Goal: Task Accomplishment & Management: Use online tool/utility

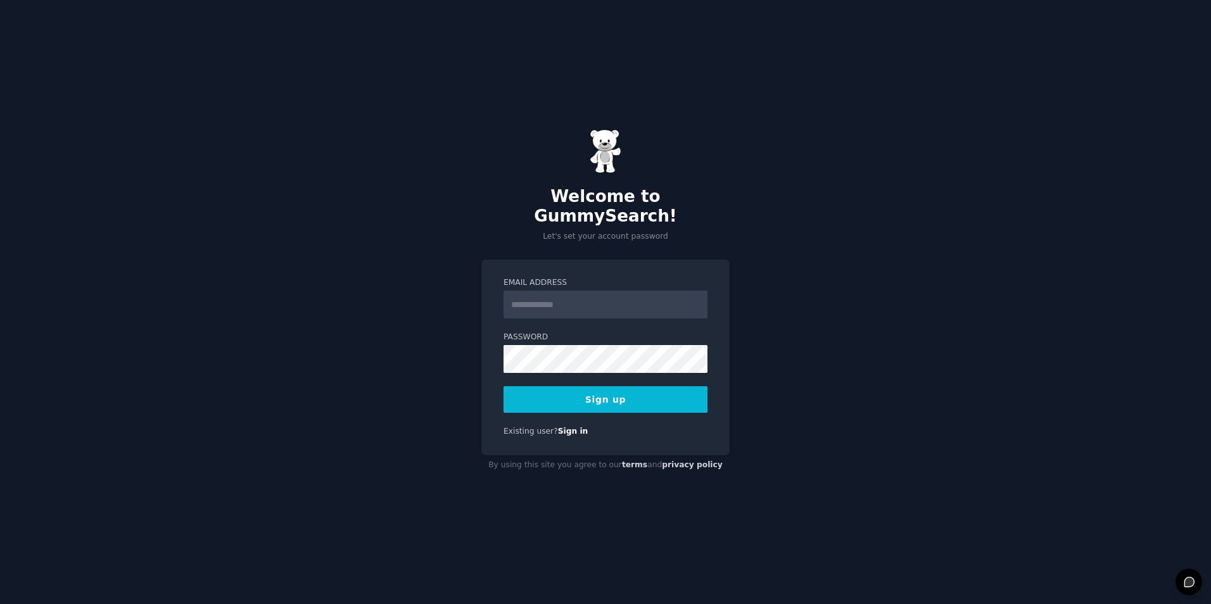
click at [586, 292] on input "Email Address" at bounding box center [606, 305] width 204 height 28
type input "**********"
click at [554, 390] on button "Sign up" at bounding box center [606, 399] width 204 height 27
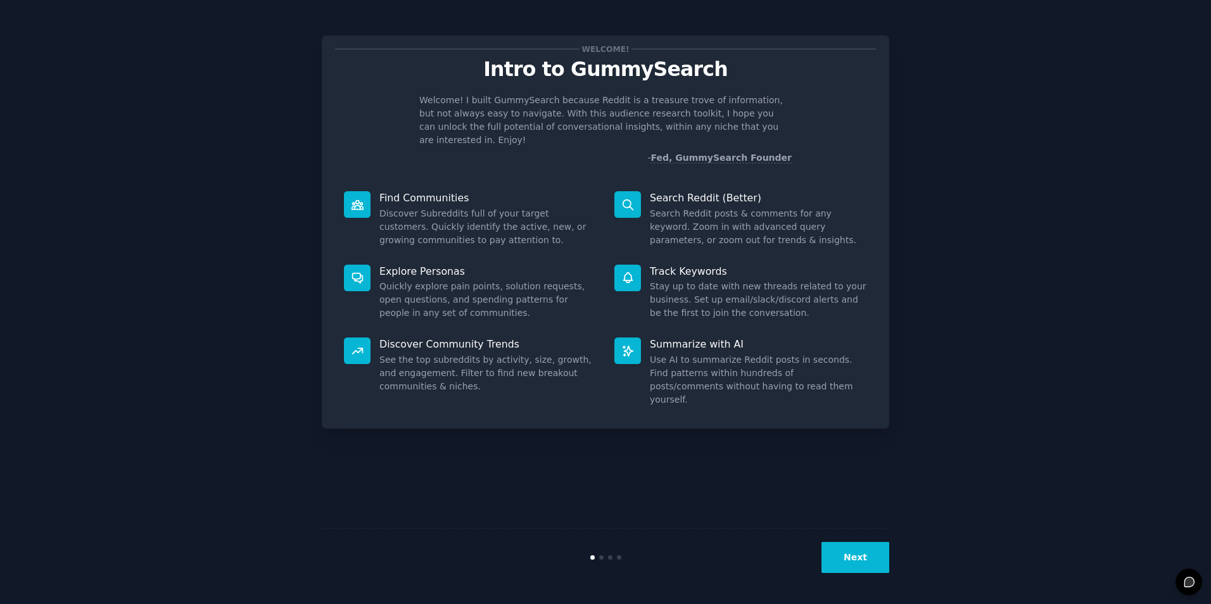
click at [846, 557] on button "Next" at bounding box center [856, 557] width 68 height 31
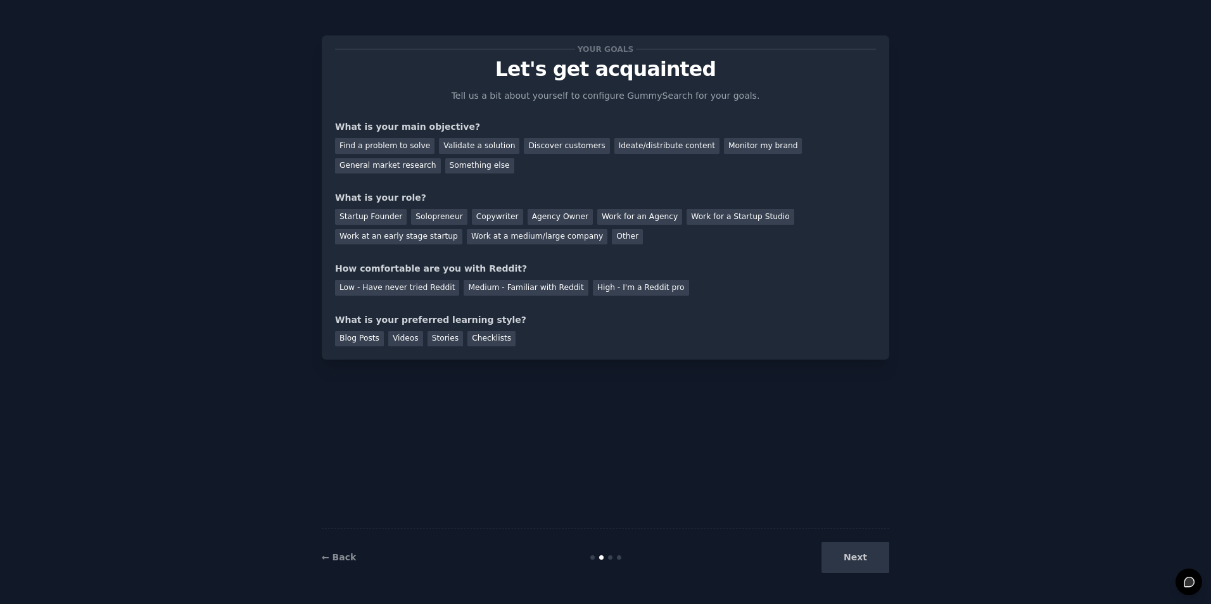
click at [846, 557] on div "Next" at bounding box center [794, 557] width 189 height 31
click at [552, 146] on div "Discover customers" at bounding box center [567, 146] width 86 height 16
click at [655, 151] on div "Ideate/distribute content" at bounding box center [666, 146] width 105 height 16
click at [724, 150] on div "Monitor my brand" at bounding box center [763, 146] width 78 height 16
click at [466, 144] on div "Validate a solution" at bounding box center [479, 146] width 80 height 16
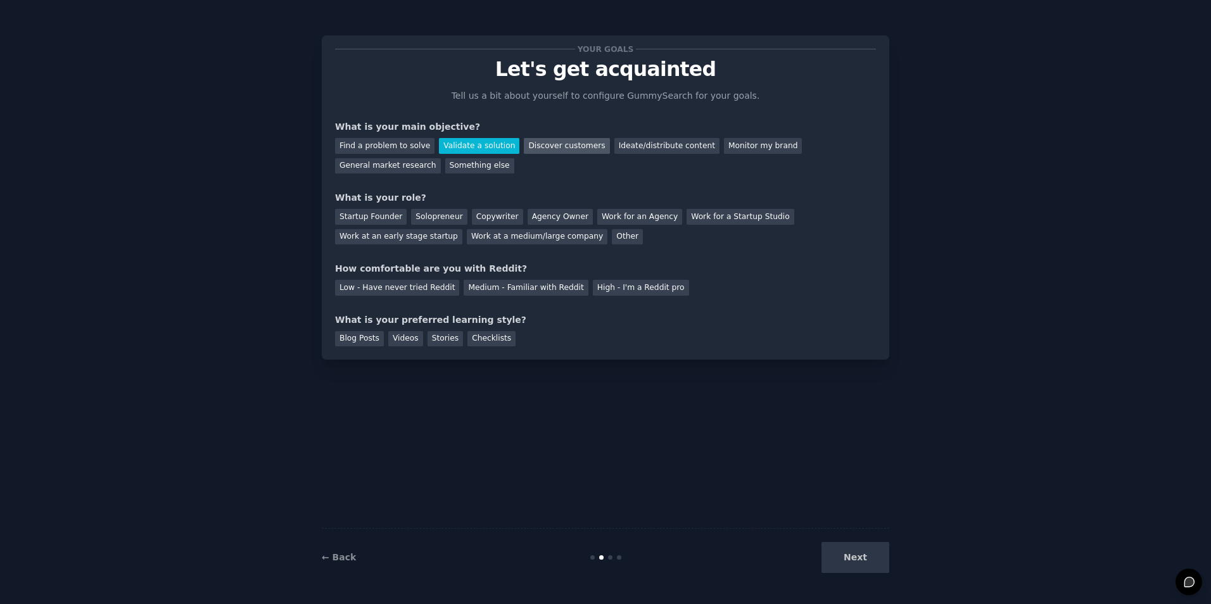
click at [558, 150] on div "Discover customers" at bounding box center [567, 146] width 86 height 16
click at [623, 143] on div "Ideate/distribute content" at bounding box center [666, 146] width 105 height 16
click at [734, 149] on div "Monitor my brand" at bounding box center [763, 146] width 78 height 16
click at [730, 150] on div "Monitor my brand" at bounding box center [763, 146] width 78 height 16
click at [854, 561] on div "Next" at bounding box center [794, 557] width 189 height 31
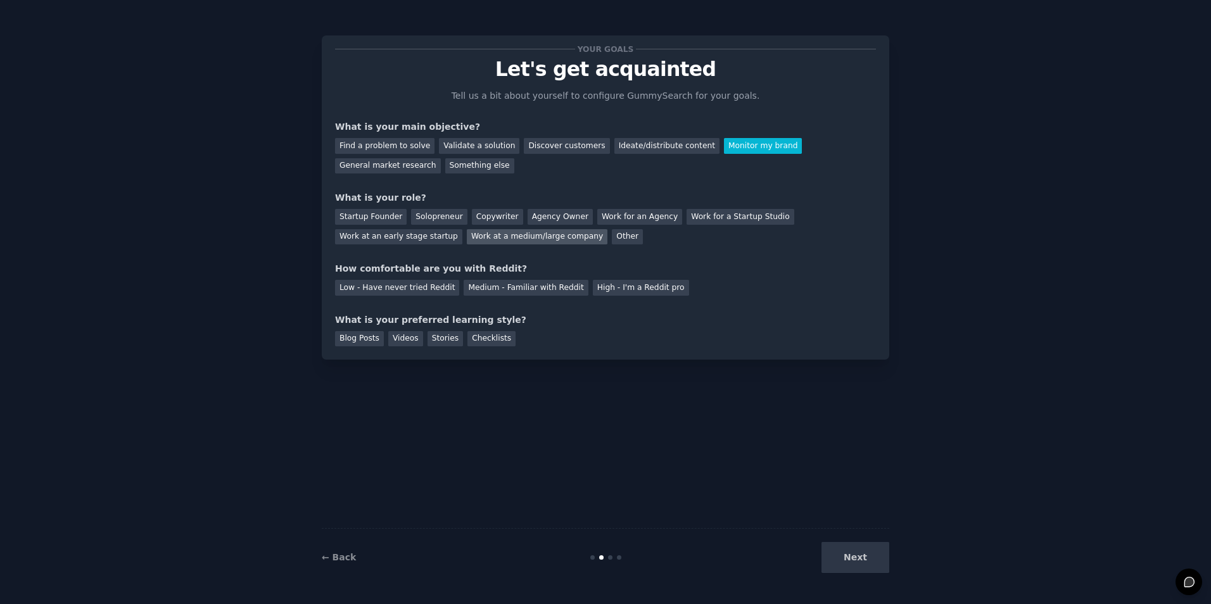
click at [467, 237] on div "Work at a medium/large company" at bounding box center [537, 237] width 141 height 16
click at [482, 289] on div "Medium - Familiar with Reddit" at bounding box center [526, 288] width 124 height 16
click at [364, 339] on div "Blog Posts" at bounding box center [359, 339] width 49 height 16
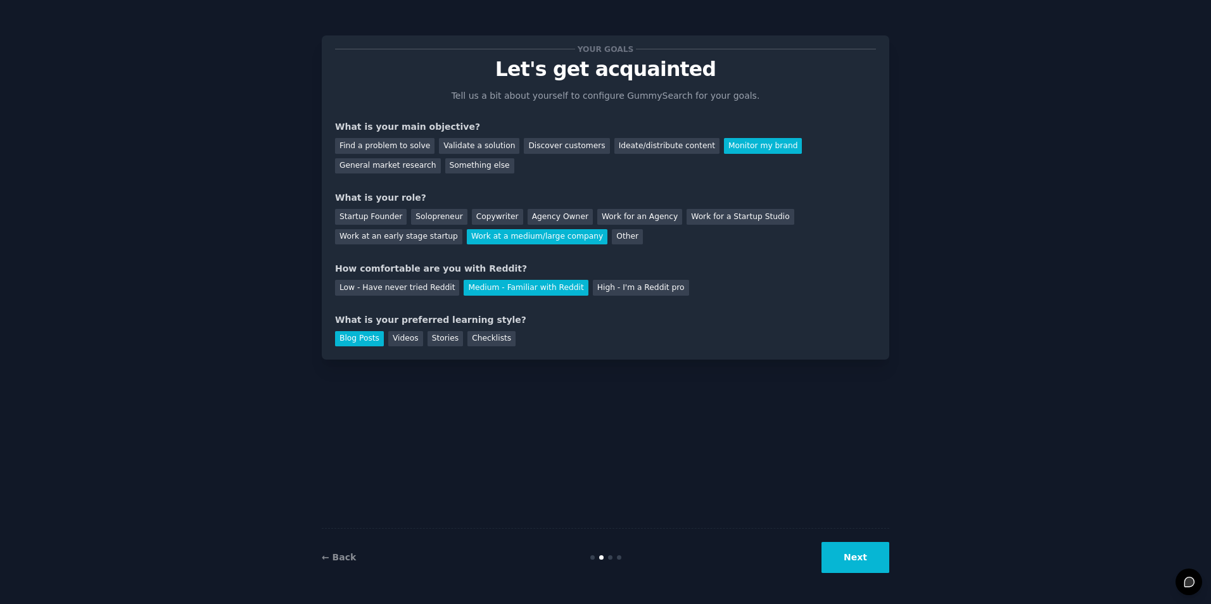
click at [861, 571] on button "Next" at bounding box center [856, 557] width 68 height 31
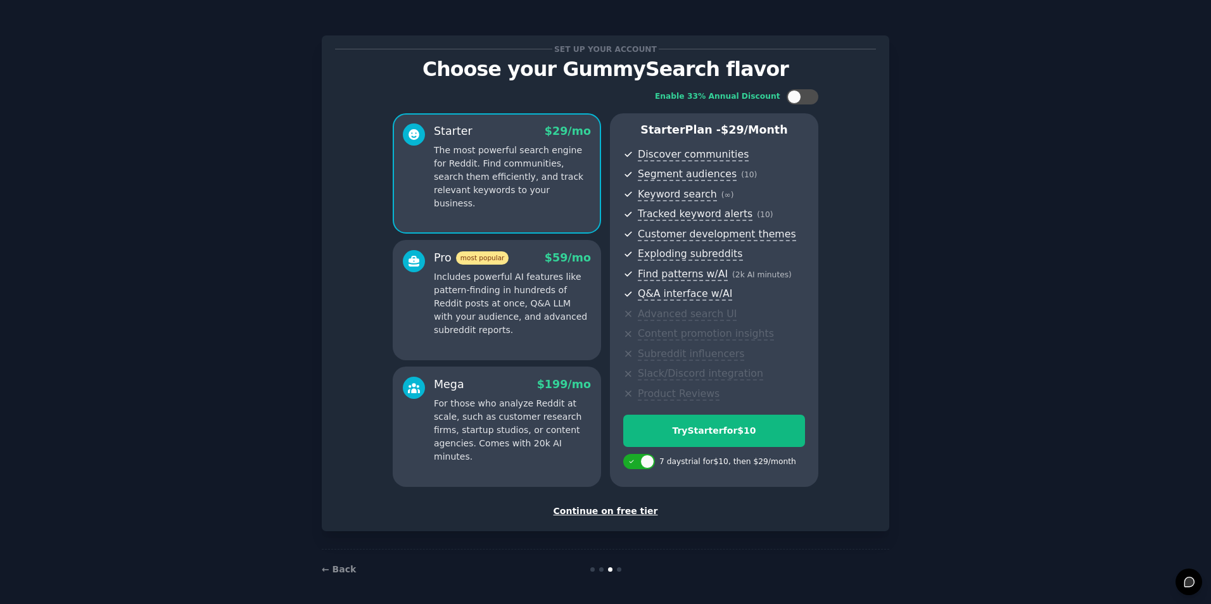
click at [610, 512] on div "Continue on free tier" at bounding box center [605, 511] width 541 height 13
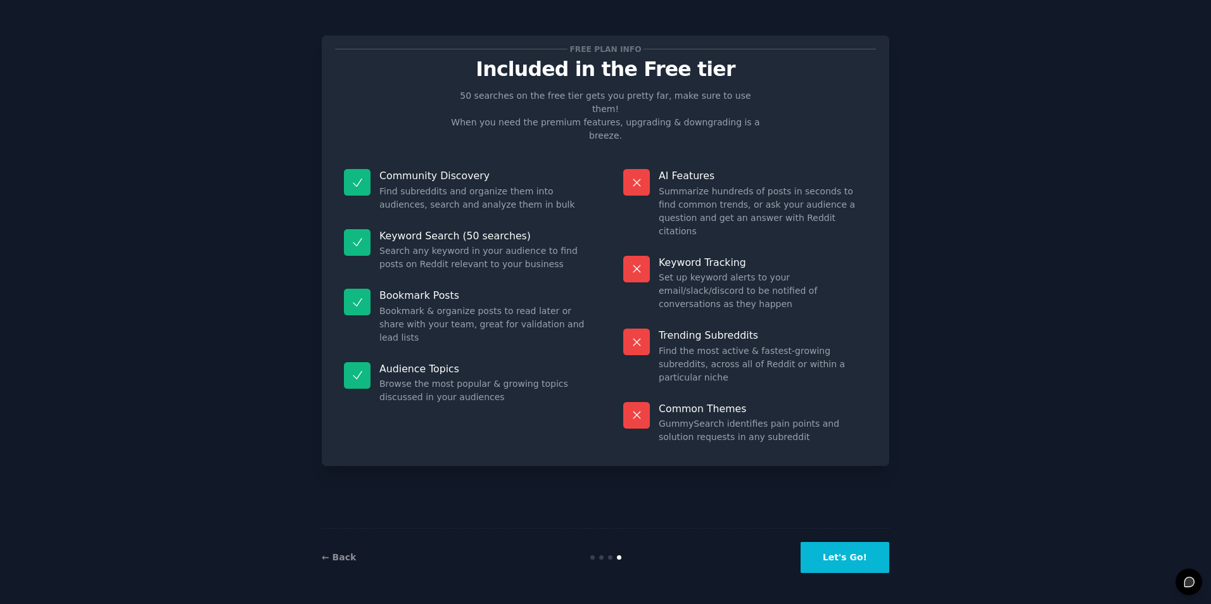
click at [856, 556] on button "Let's Go!" at bounding box center [845, 557] width 89 height 31
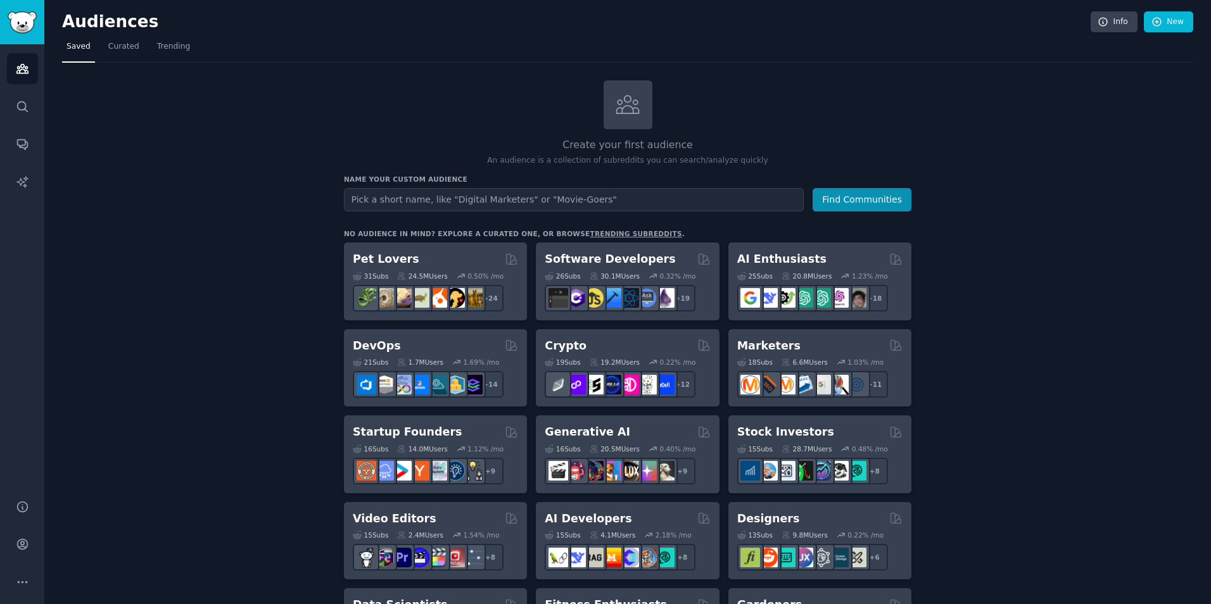
click at [423, 195] on input "text" at bounding box center [574, 199] width 460 height 23
click at [714, 202] on input "text" at bounding box center [574, 199] width 460 height 23
click at [650, 203] on input "text" at bounding box center [574, 199] width 460 height 23
click at [651, 203] on input "text" at bounding box center [574, 199] width 460 height 23
type input "duolingo"
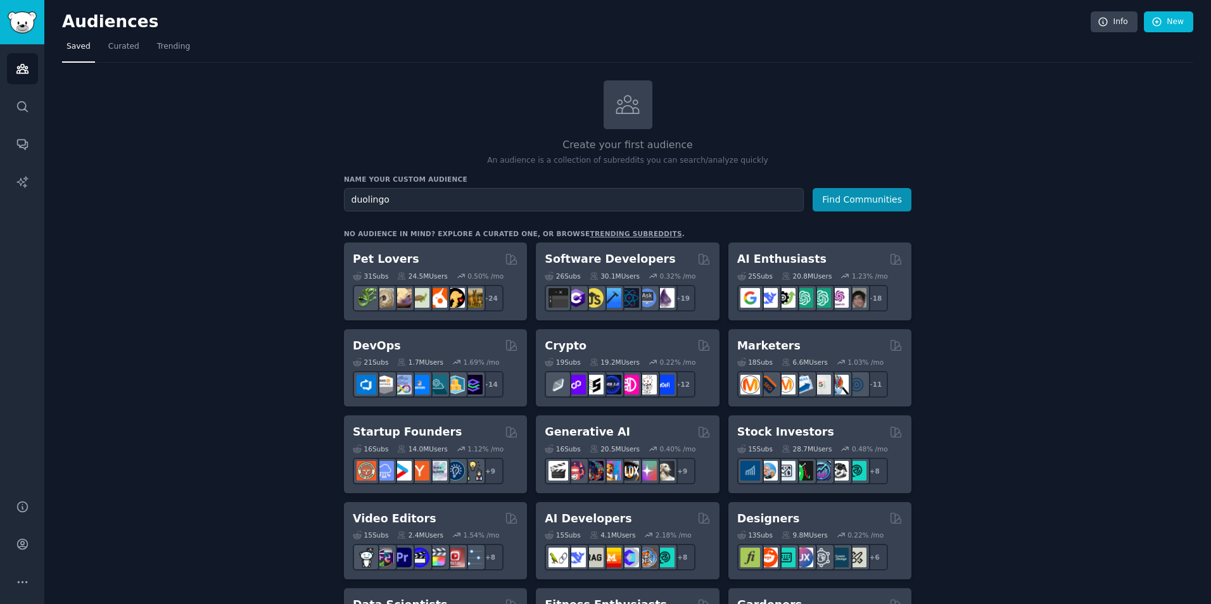
click at [813, 188] on button "Find Communities" at bounding box center [862, 199] width 99 height 23
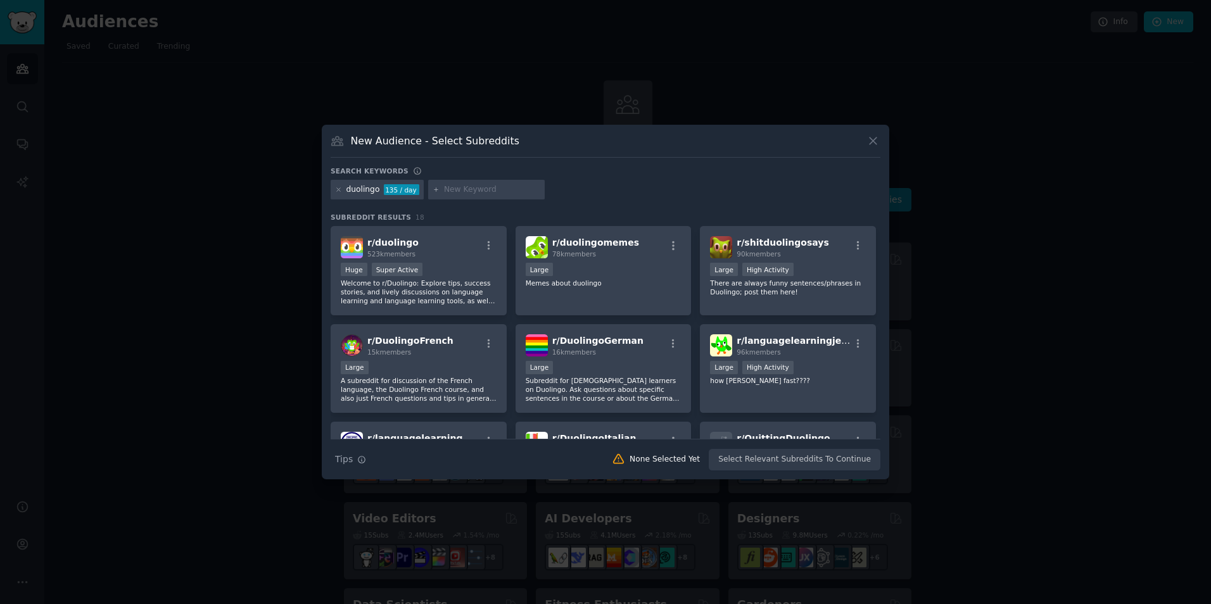
click at [873, 144] on icon at bounding box center [873, 140] width 13 height 13
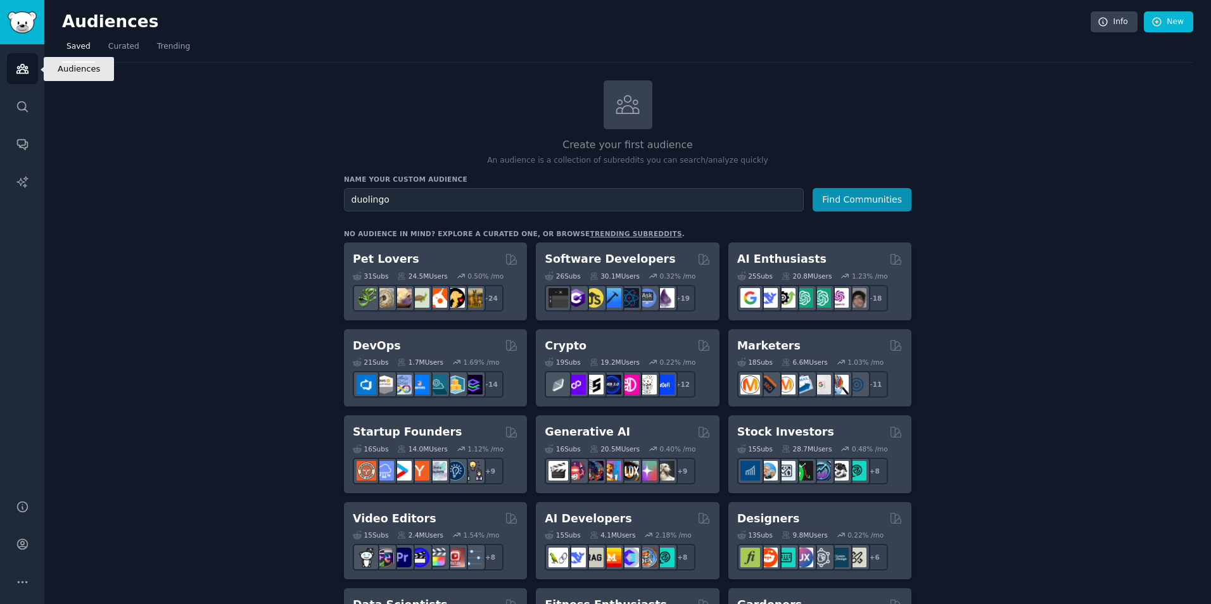
click at [22, 69] on icon "Sidebar" at bounding box center [21, 69] width 11 height 9
click at [20, 70] on icon "Sidebar" at bounding box center [21, 69] width 11 height 9
drag, startPoint x: 451, startPoint y: 191, endPoint x: 509, endPoint y: 192, distance: 58.3
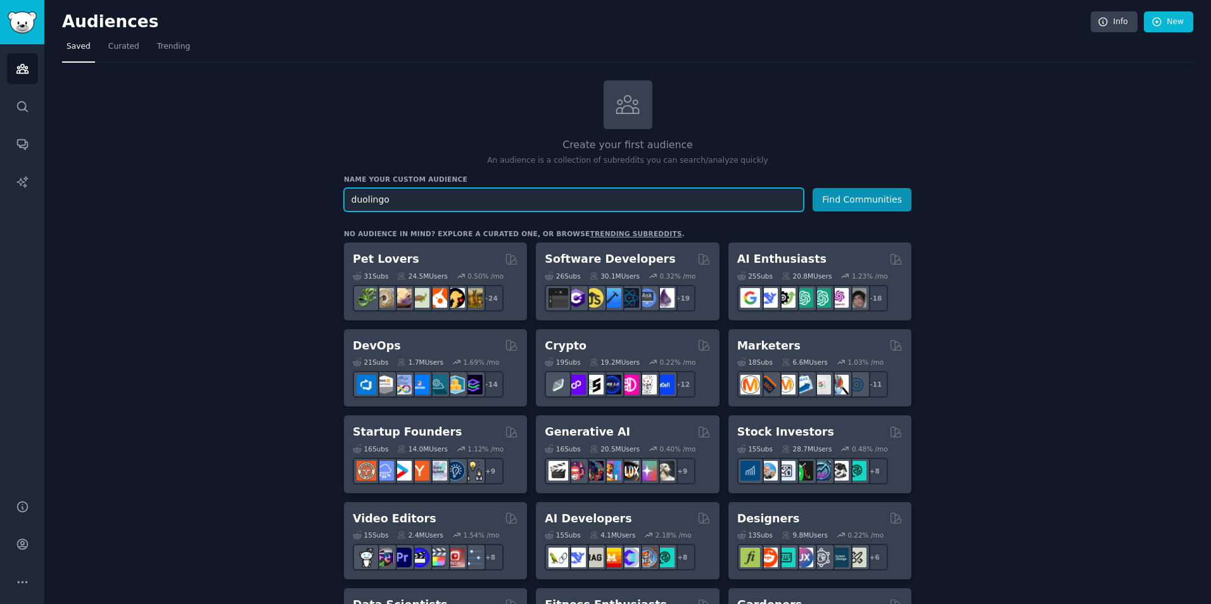
click at [457, 188] on input "duolingo" at bounding box center [574, 199] width 460 height 23
click at [892, 195] on button "Find Communities" at bounding box center [862, 199] width 99 height 23
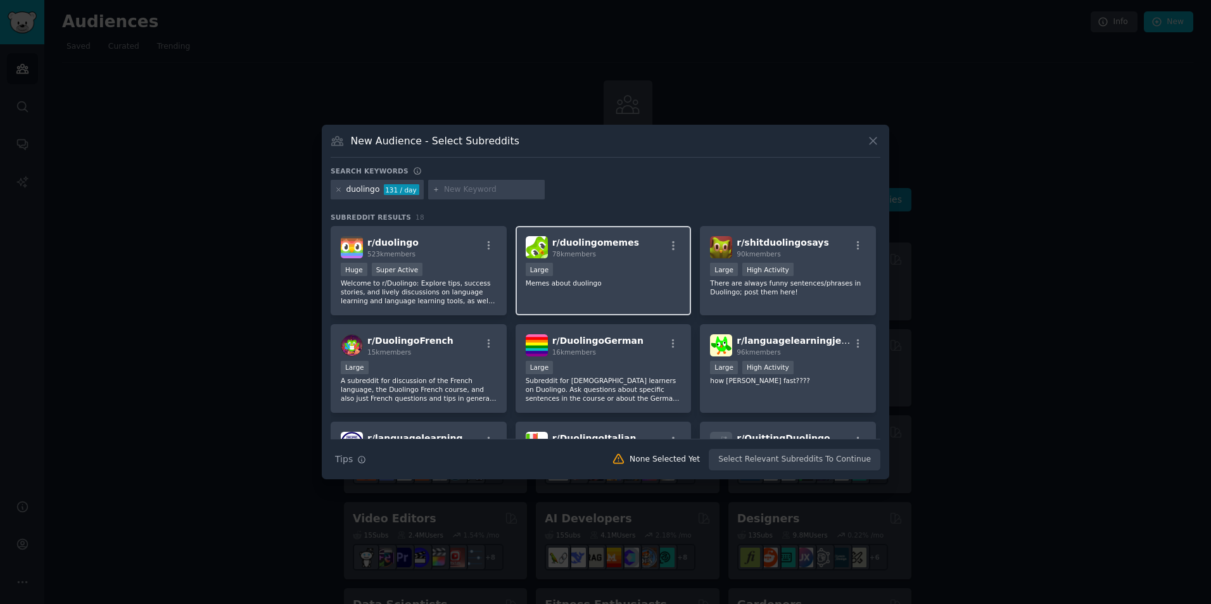
click at [571, 295] on div "r/ duolingomemes 78k members Large Memes about duolingo" at bounding box center [604, 270] width 176 height 89
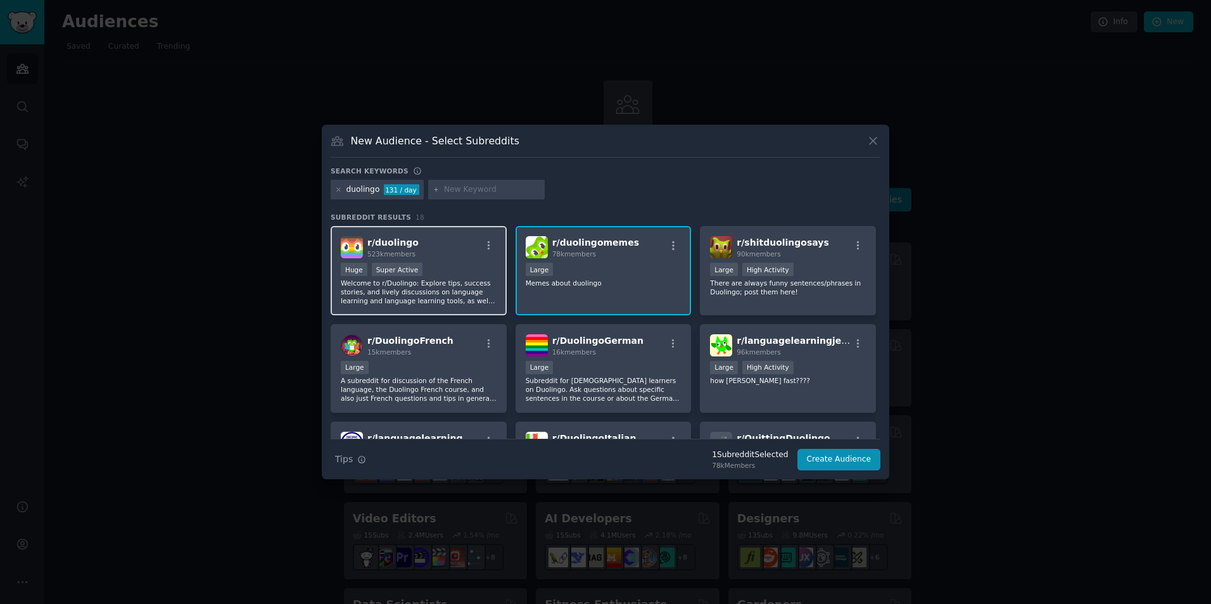
click at [467, 287] on p "Welcome to r/Duolingo: Explore tips, success stories, and lively discussions on…" at bounding box center [419, 292] width 156 height 27
click at [623, 247] on span "r/ duolingomemes" at bounding box center [595, 243] width 87 height 10
click at [808, 460] on button "Create Audience" at bounding box center [839, 460] width 84 height 22
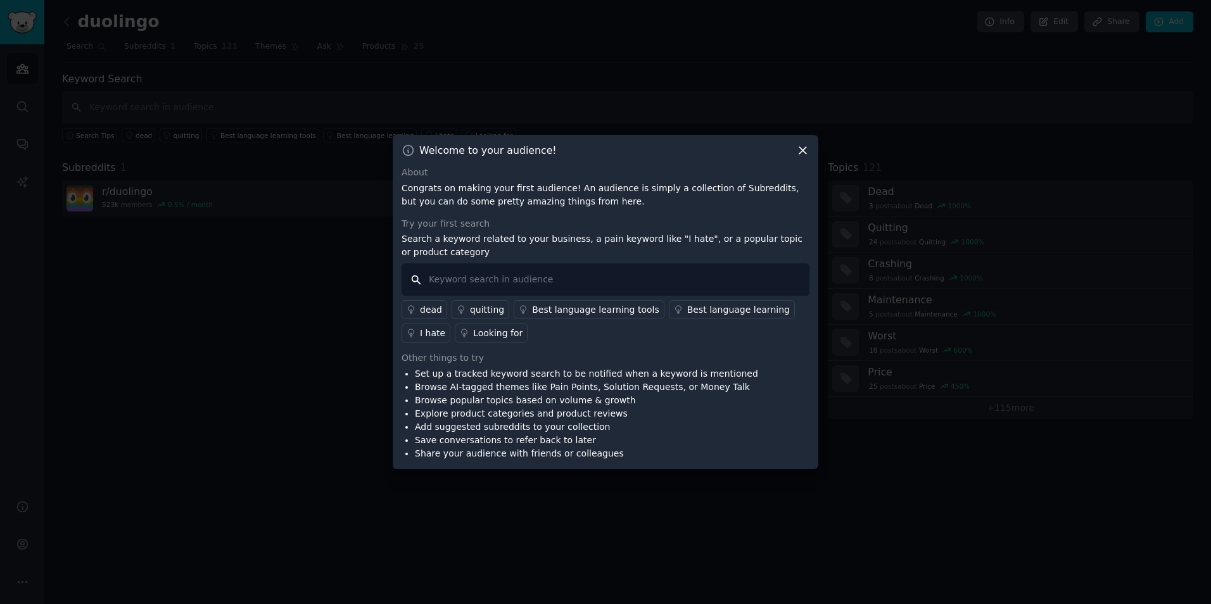
click at [562, 285] on input "text" at bounding box center [606, 280] width 408 height 32
click at [799, 150] on icon at bounding box center [802, 150] width 13 height 13
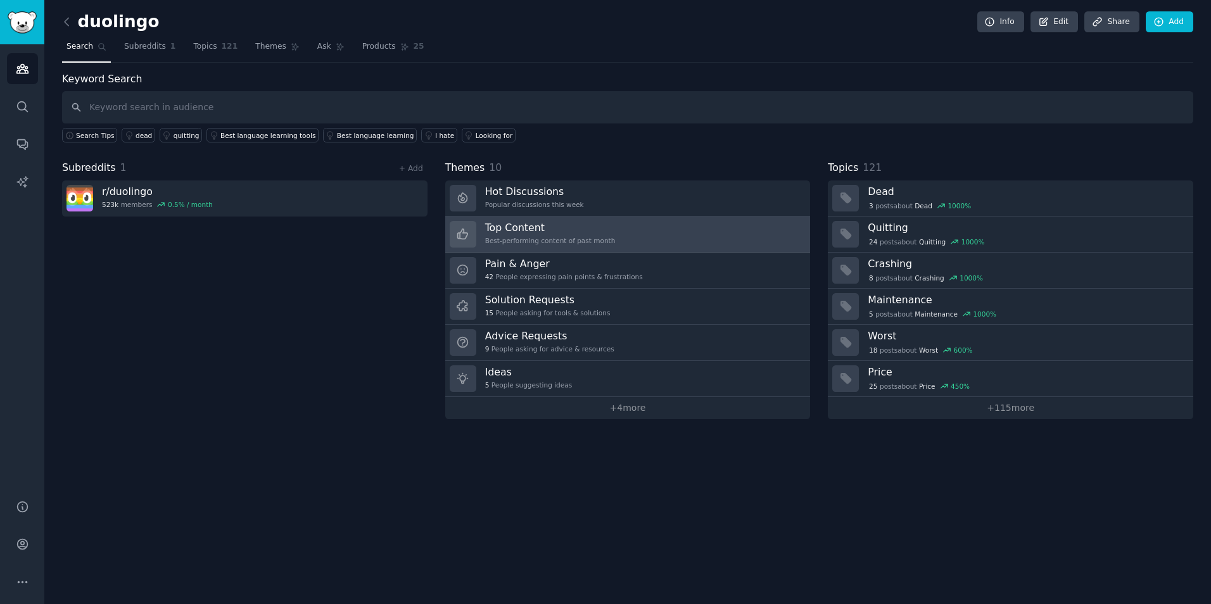
click at [617, 236] on link "Top Content Best-performing content of past month" at bounding box center [627, 235] width 365 height 36
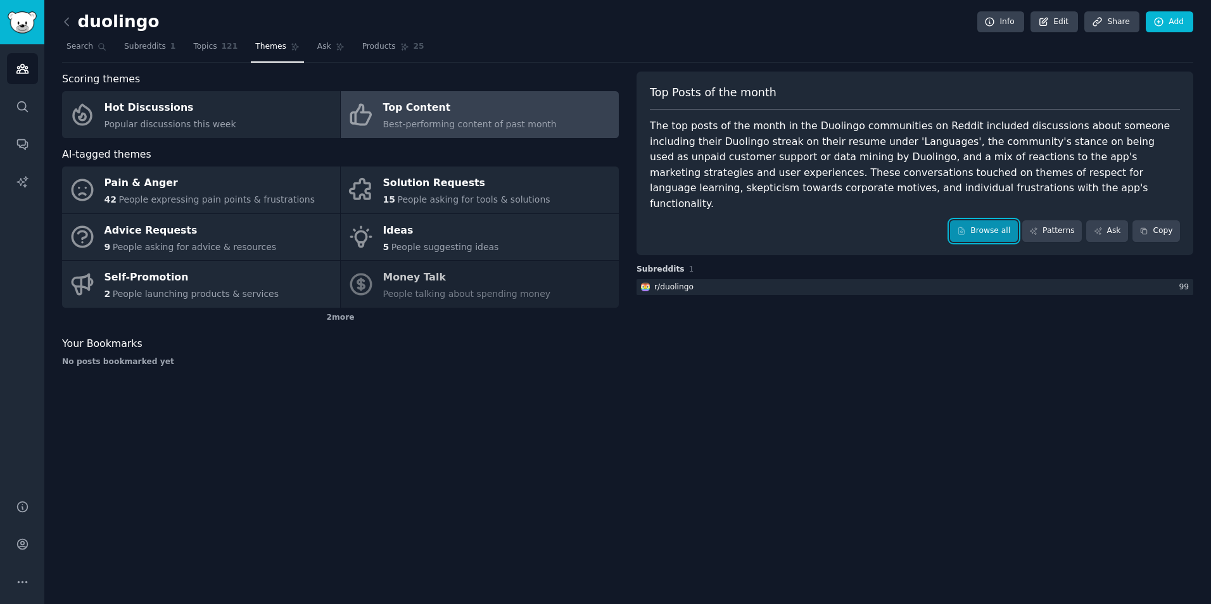
click at [991, 220] on link "Browse all" at bounding box center [984, 231] width 68 height 22
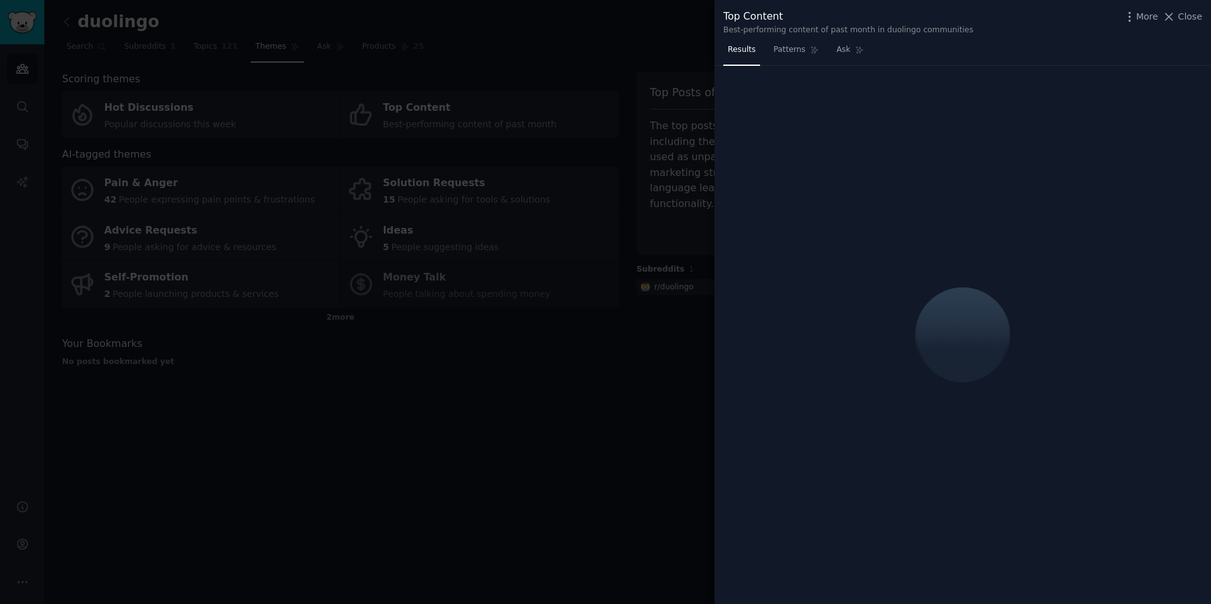
click at [553, 300] on div at bounding box center [605, 302] width 1211 height 604
click at [500, 331] on div at bounding box center [605, 302] width 1211 height 604
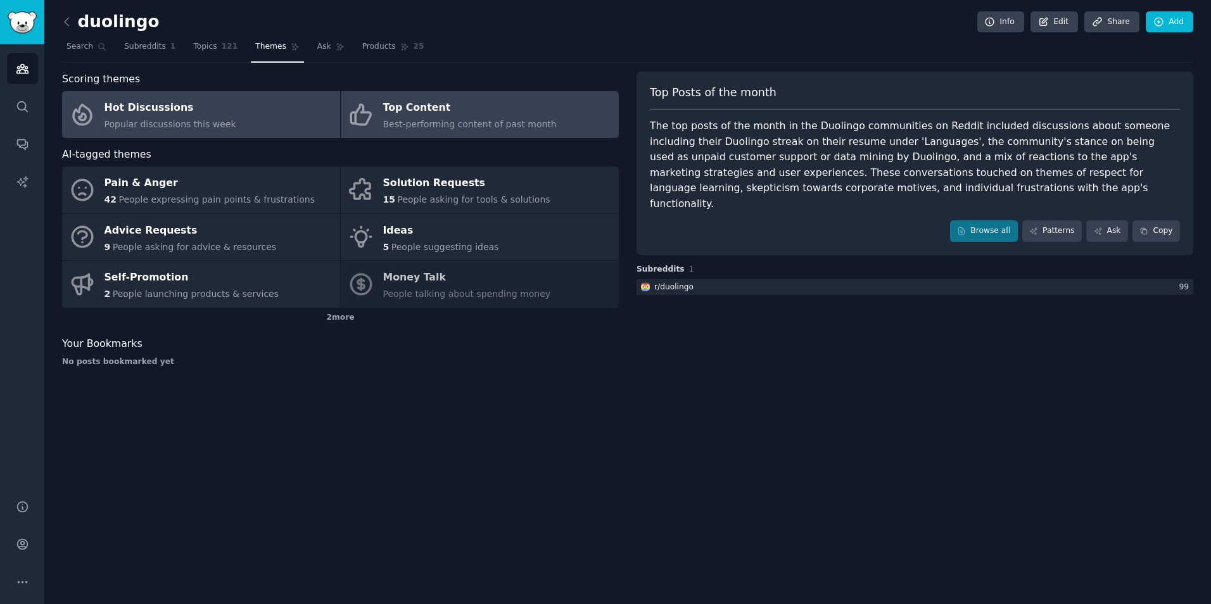
click at [248, 112] on link "Hot Discussions Popular discussions this week" at bounding box center [201, 114] width 278 height 47
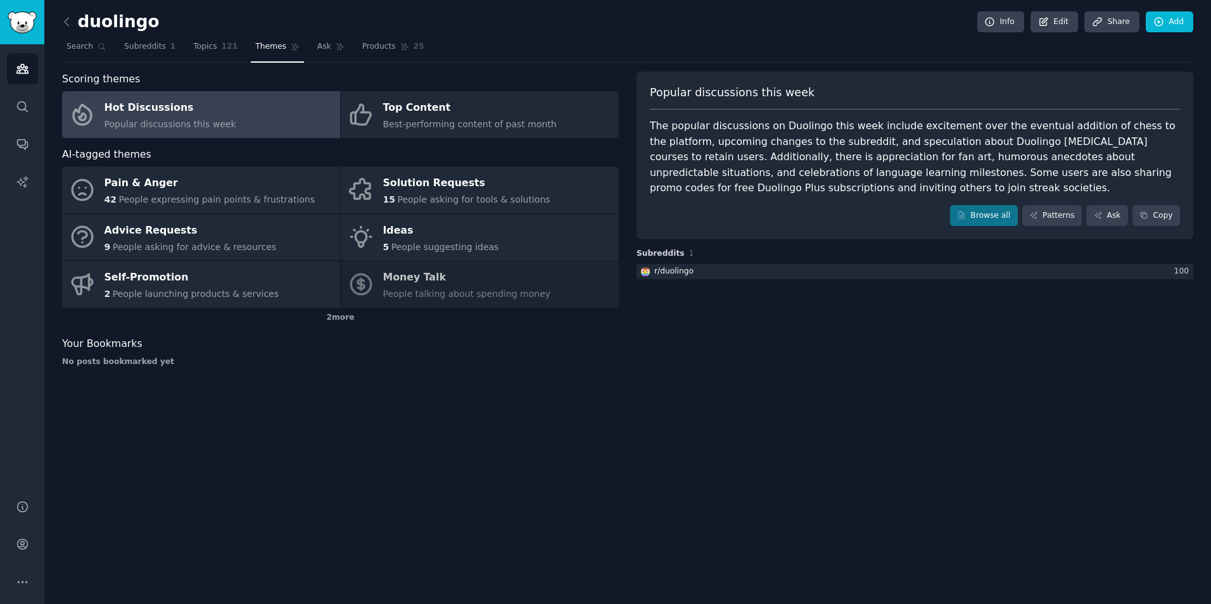
click at [662, 152] on div "The popular discussions on Duolingo this week include excitement over the event…" at bounding box center [915, 157] width 530 height 78
click at [720, 182] on div "The popular discussions on Duolingo this week include excitement over the event…" at bounding box center [915, 157] width 530 height 78
click at [773, 152] on div "The popular discussions on Duolingo this week include excitement over the event…" at bounding box center [915, 157] width 530 height 78
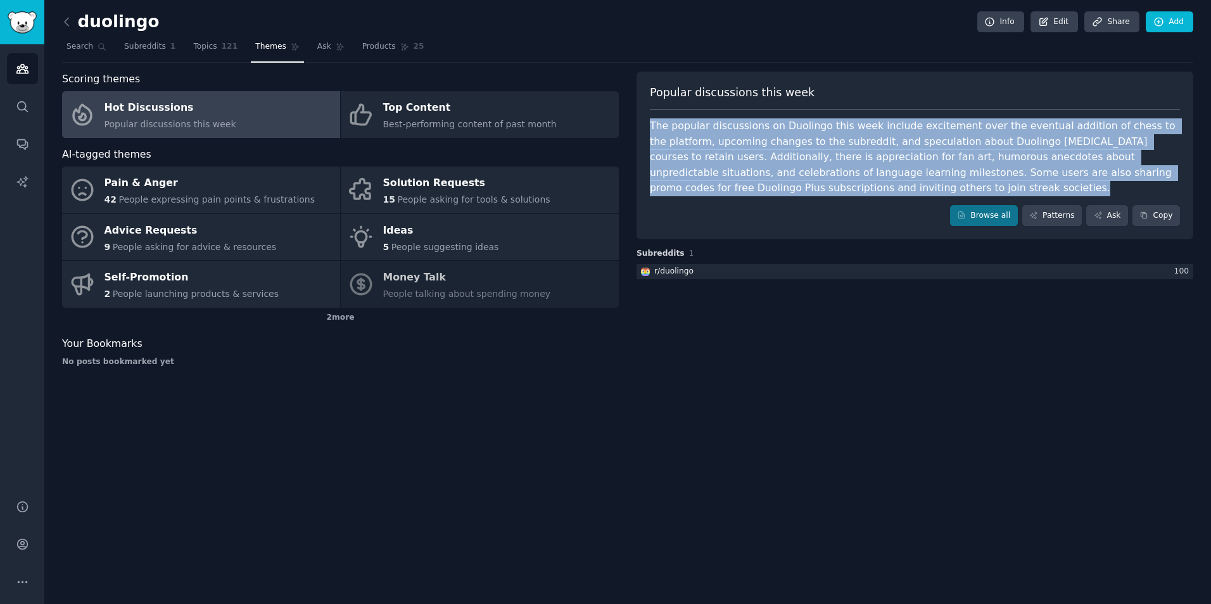
drag, startPoint x: 757, startPoint y: 196, endPoint x: 652, endPoint y: 110, distance: 136.3
click at [652, 110] on div "Popular discussions this week The popular discussions on Duolingo this week inc…" at bounding box center [915, 156] width 557 height 168
copy div "The popular discussions on Duolingo this week include excitement over the event…"
click at [856, 196] on div "Popular discussions this week The popular discussions on Duolingo this week inc…" at bounding box center [915, 156] width 557 height 168
